Goal: Complete application form

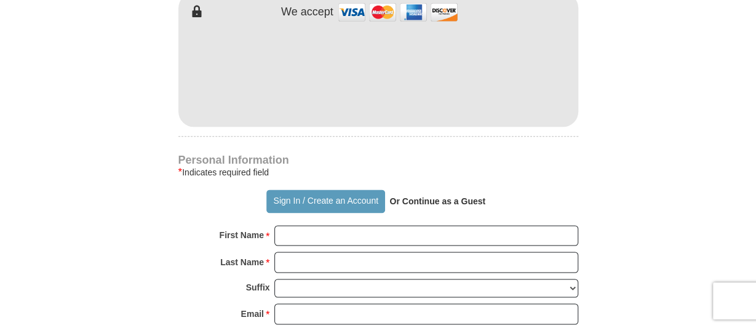
scroll to position [767, 0]
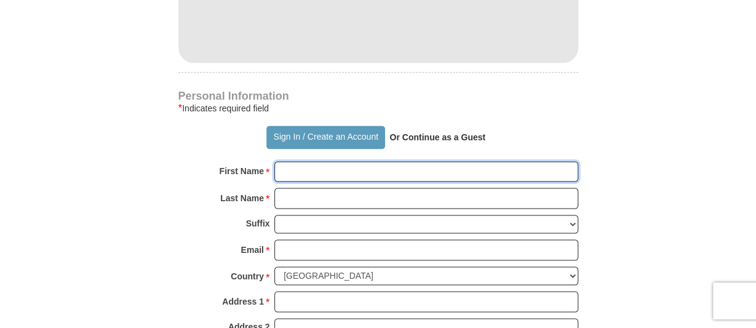
click at [307, 171] on input "First Name *" at bounding box center [426, 171] width 304 height 21
type input "[PERSON_NAME]"
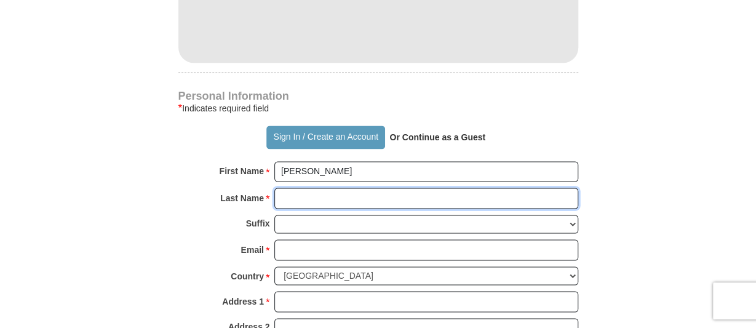
click at [298, 191] on input "Last Name *" at bounding box center [426, 198] width 304 height 21
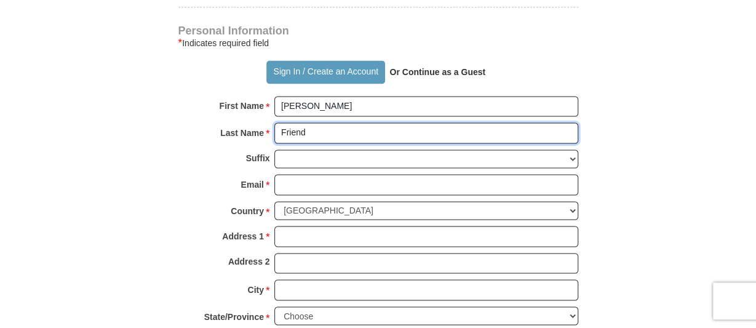
scroll to position [895, 0]
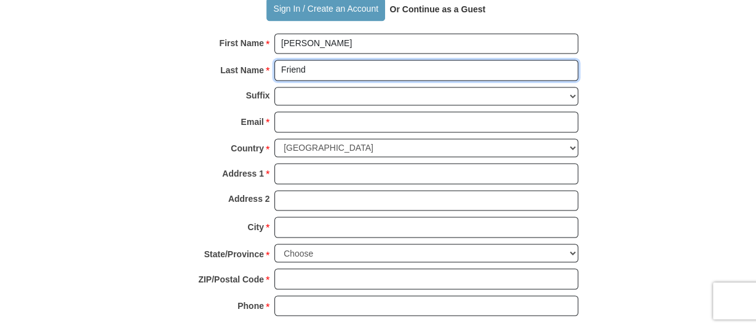
type input "Friend"
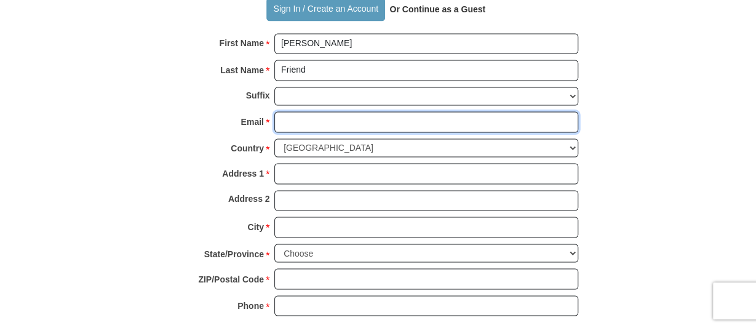
click at [300, 117] on input "Email *" at bounding box center [426, 121] width 304 height 21
type input "[EMAIL_ADDRESS][DOMAIN_NAME]"
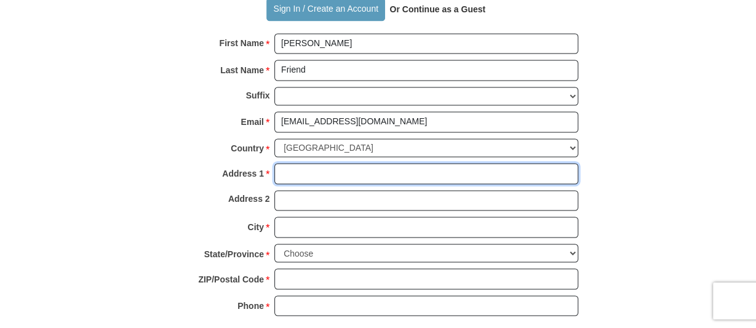
click at [299, 168] on input "Address 1 *" at bounding box center [426, 173] width 304 height 21
type input "[STREET_ADDRESS]"
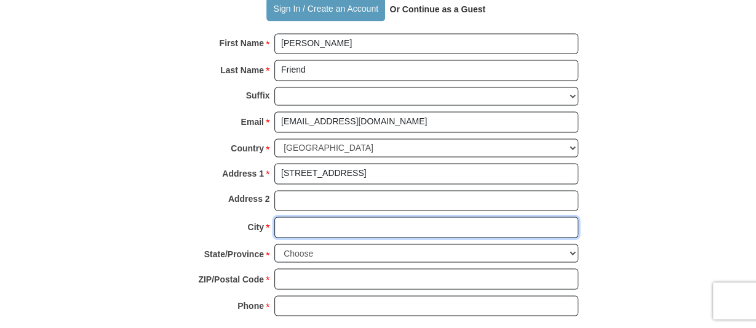
click at [293, 224] on input "City *" at bounding box center [426, 226] width 304 height 21
type input "[PERSON_NAME]"
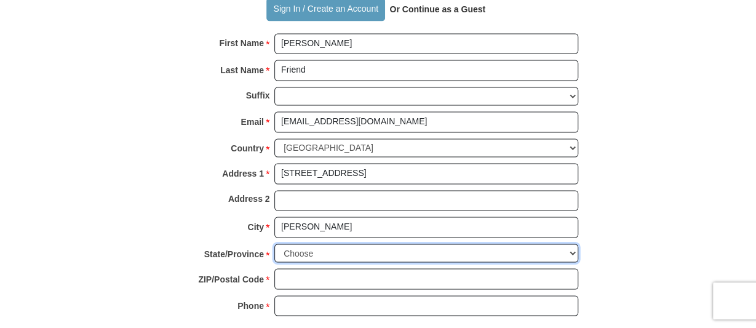
click at [274, 244] on select "Choose [US_STATE] [US_STATE] [US_STATE] [US_STATE] [US_STATE] Armed Forces Amer…" at bounding box center [426, 253] width 304 height 19
select select "OR"
click option "[US_STATE]" at bounding box center [0, 0] width 0 height 0
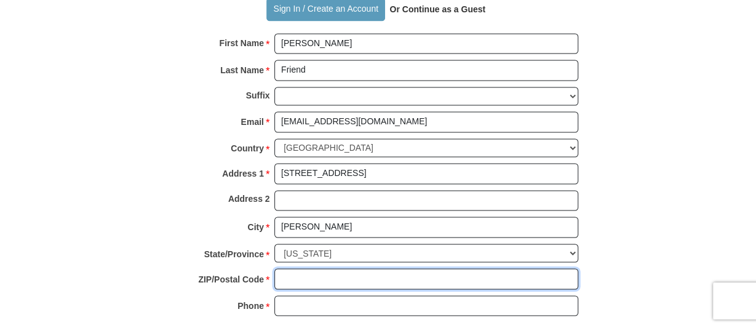
click at [306, 270] on input "ZIP/Postal Code *" at bounding box center [426, 278] width 304 height 21
type input "97113"
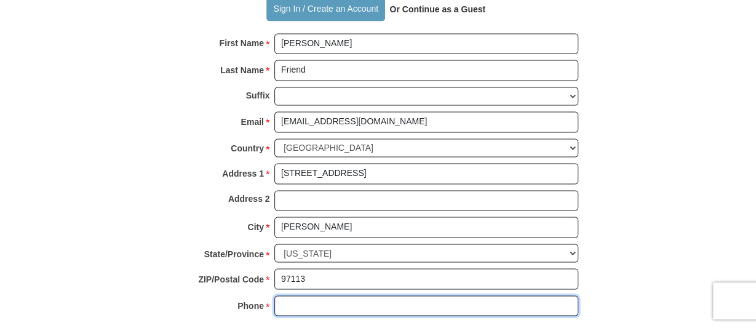
click at [295, 295] on input "Phone * *" at bounding box center [426, 305] width 304 height 21
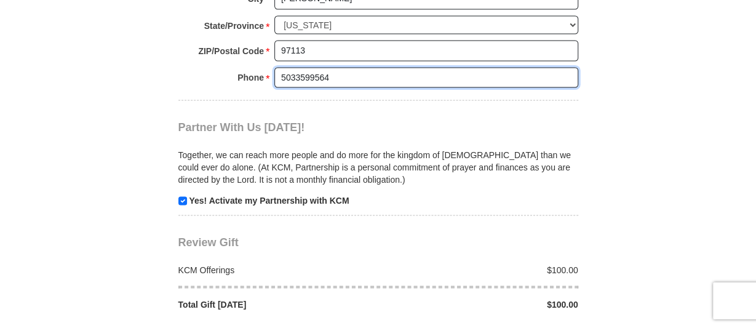
scroll to position [1151, 0]
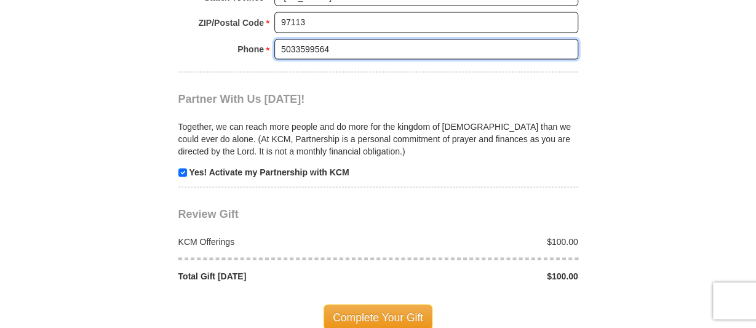
type input "5033599564"
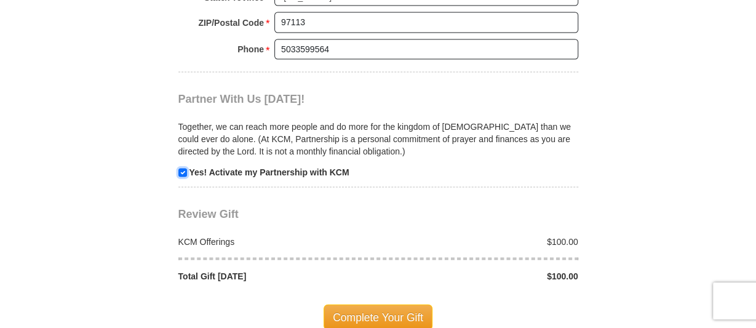
click at [183, 168] on input "checkbox" at bounding box center [182, 172] width 9 height 9
checkbox input "false"
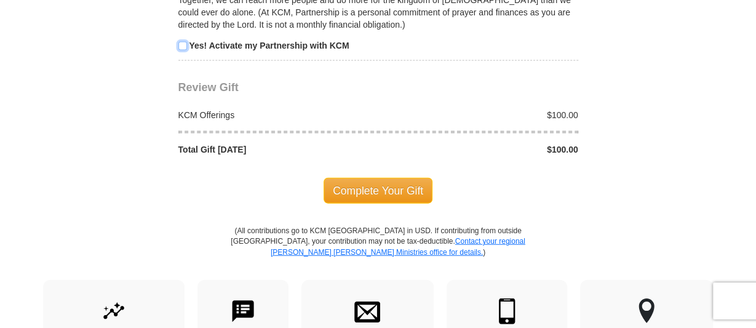
scroll to position [1279, 0]
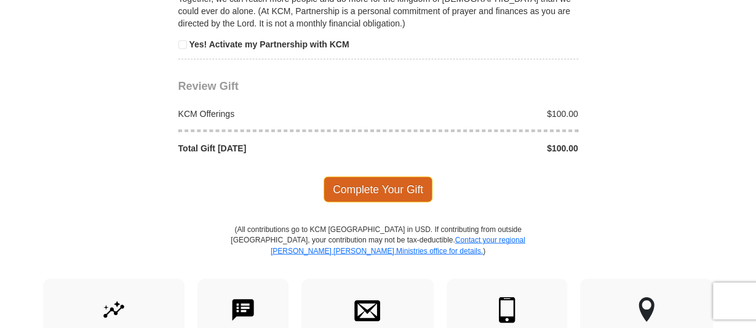
click at [362, 181] on span "Complete Your Gift" at bounding box center [377, 189] width 109 height 26
